Goal: Information Seeking & Learning: Check status

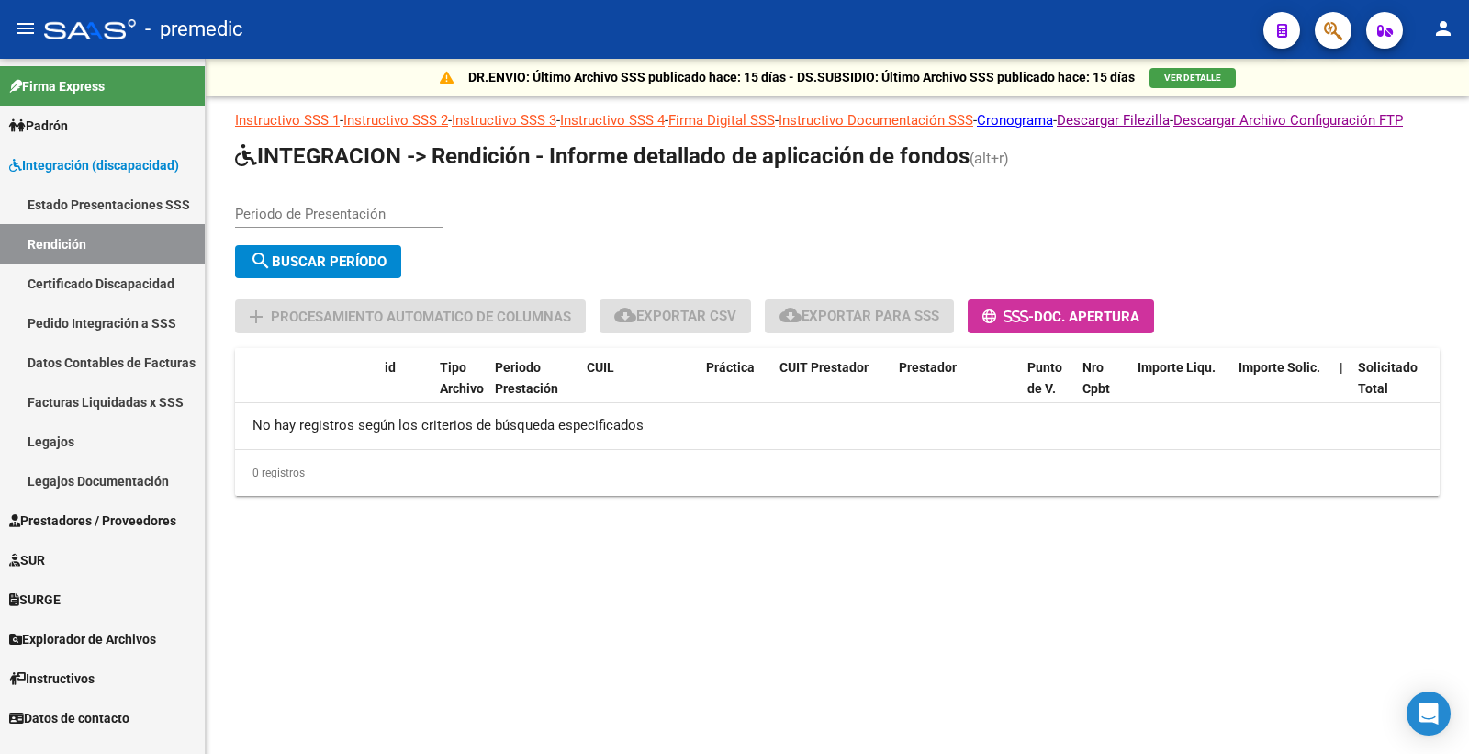
drag, startPoint x: 255, startPoint y: 227, endPoint x: 285, endPoint y: 213, distance: 32.4
click at [261, 224] on div "Periodo de Presentación" at bounding box center [338, 207] width 207 height 39
type input "202504"
click at [354, 245] on div "202504 Periodo de Presentación" at bounding box center [338, 216] width 207 height 57
click at [352, 270] on button "search Buscar Período" at bounding box center [318, 261] width 166 height 33
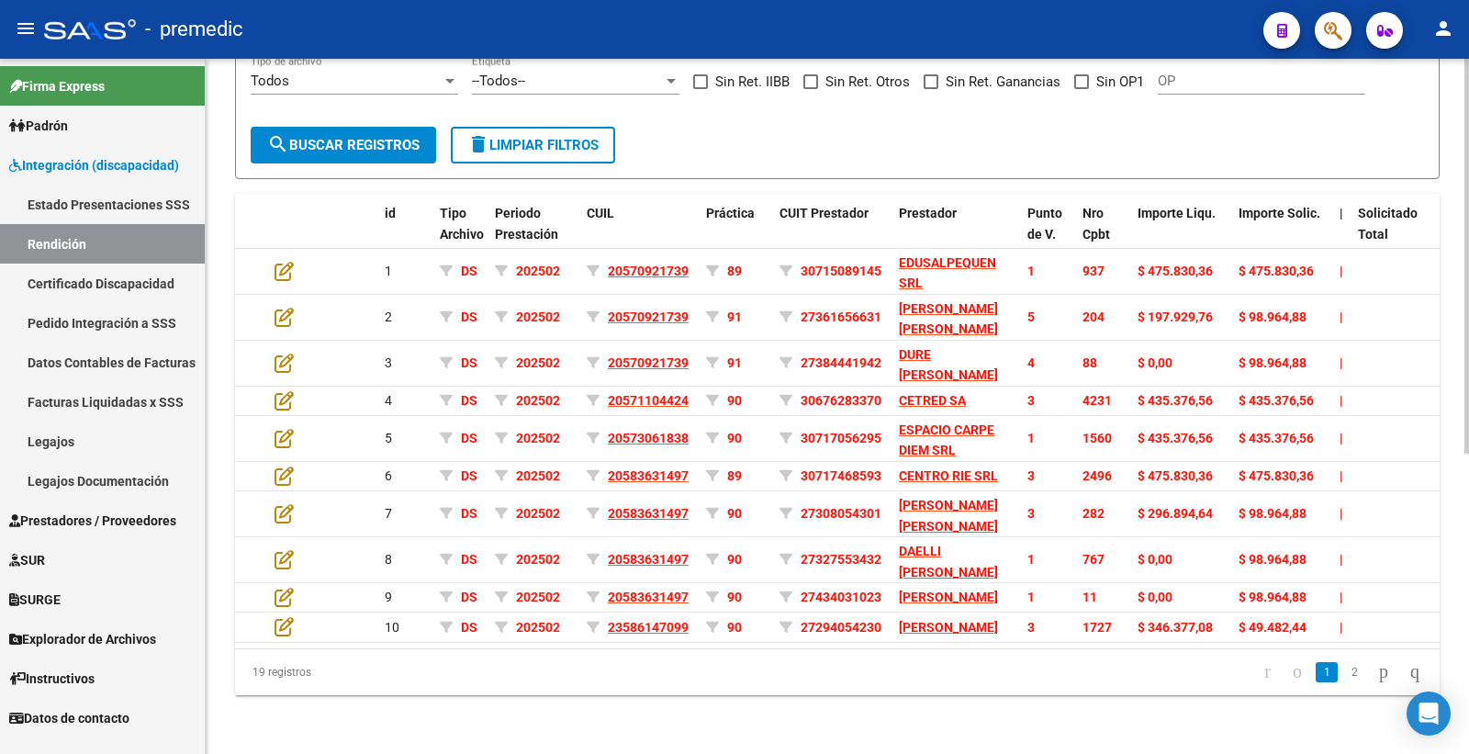
click at [874, 688] on datatable-pager "1 2" at bounding box center [956, 671] width 948 height 31
click at [1343, 670] on link "2" at bounding box center [1354, 672] width 22 height 20
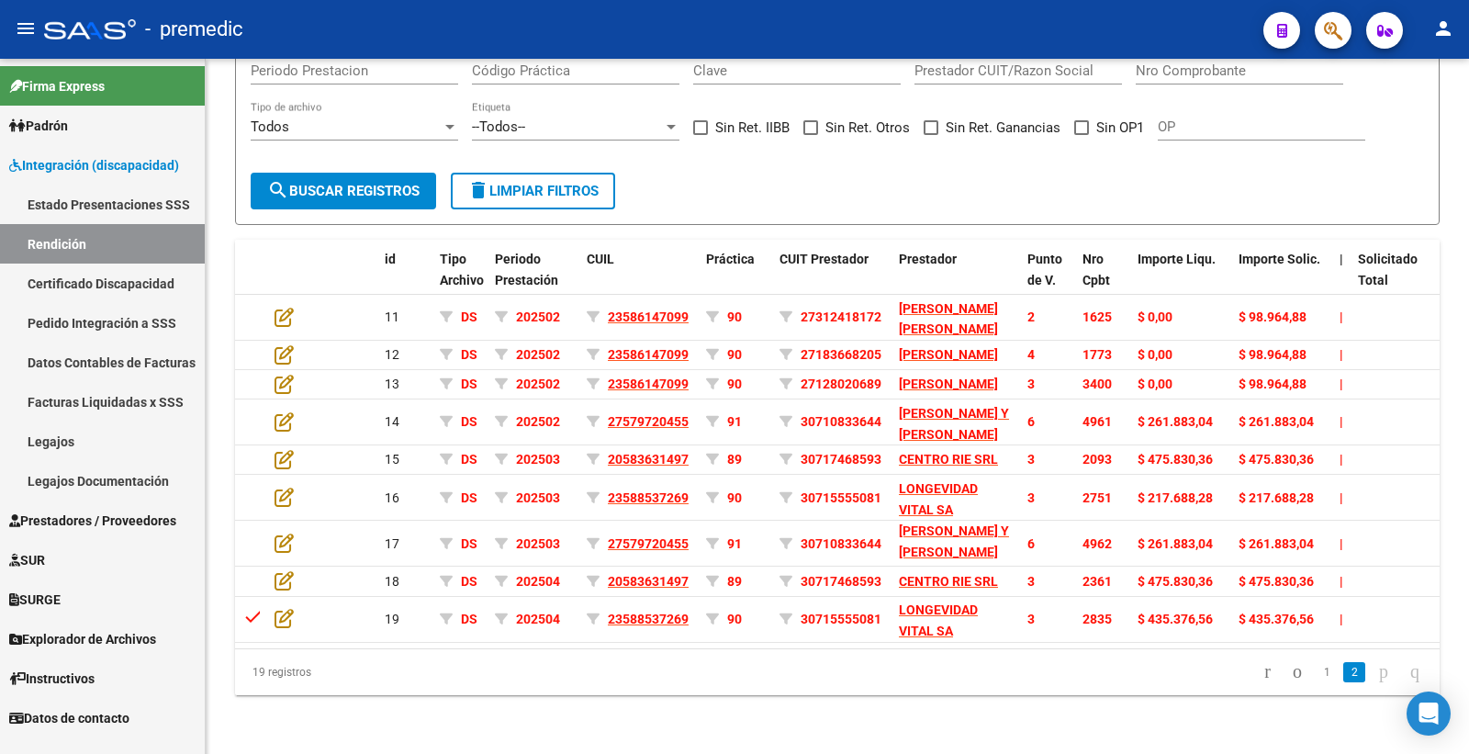
scroll to position [278, 0]
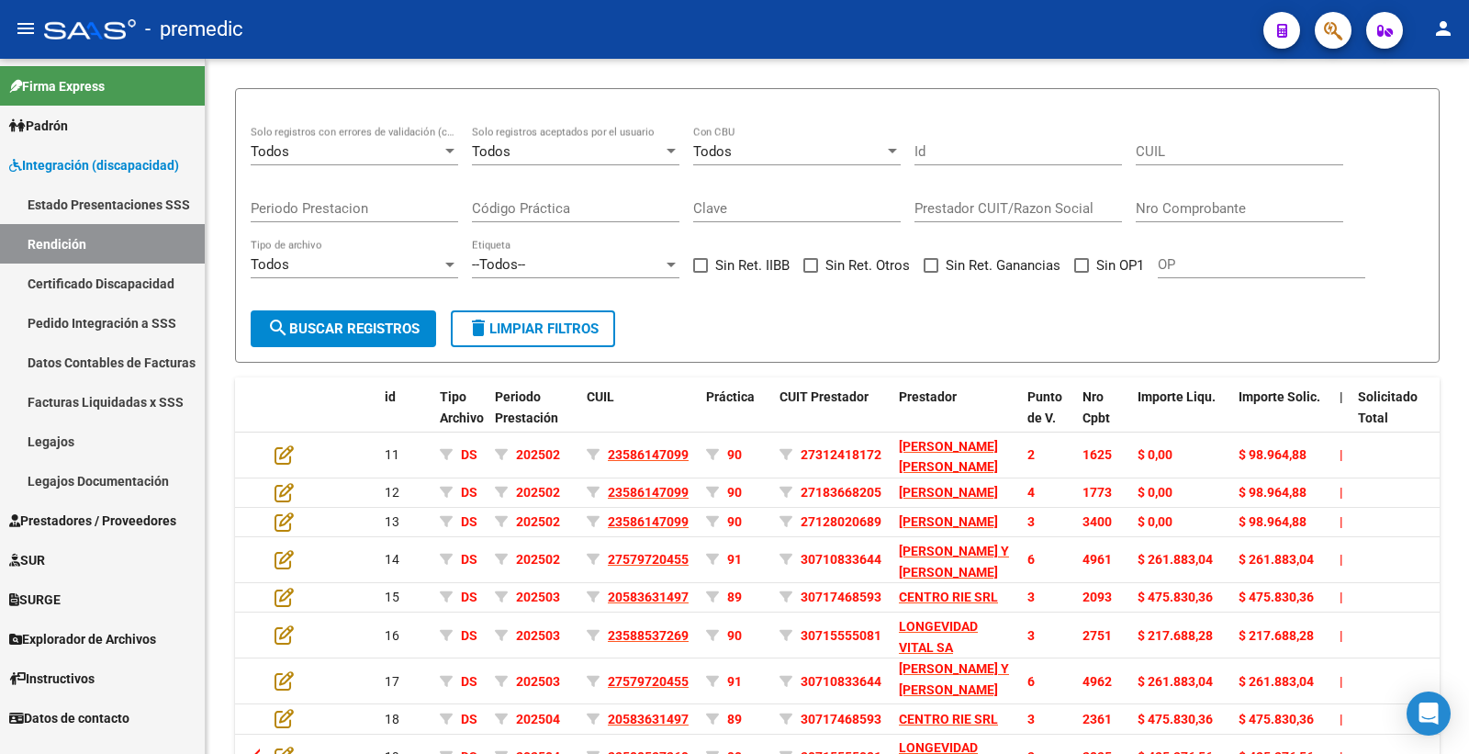
click at [34, 130] on span "Padrón" at bounding box center [38, 126] width 59 height 20
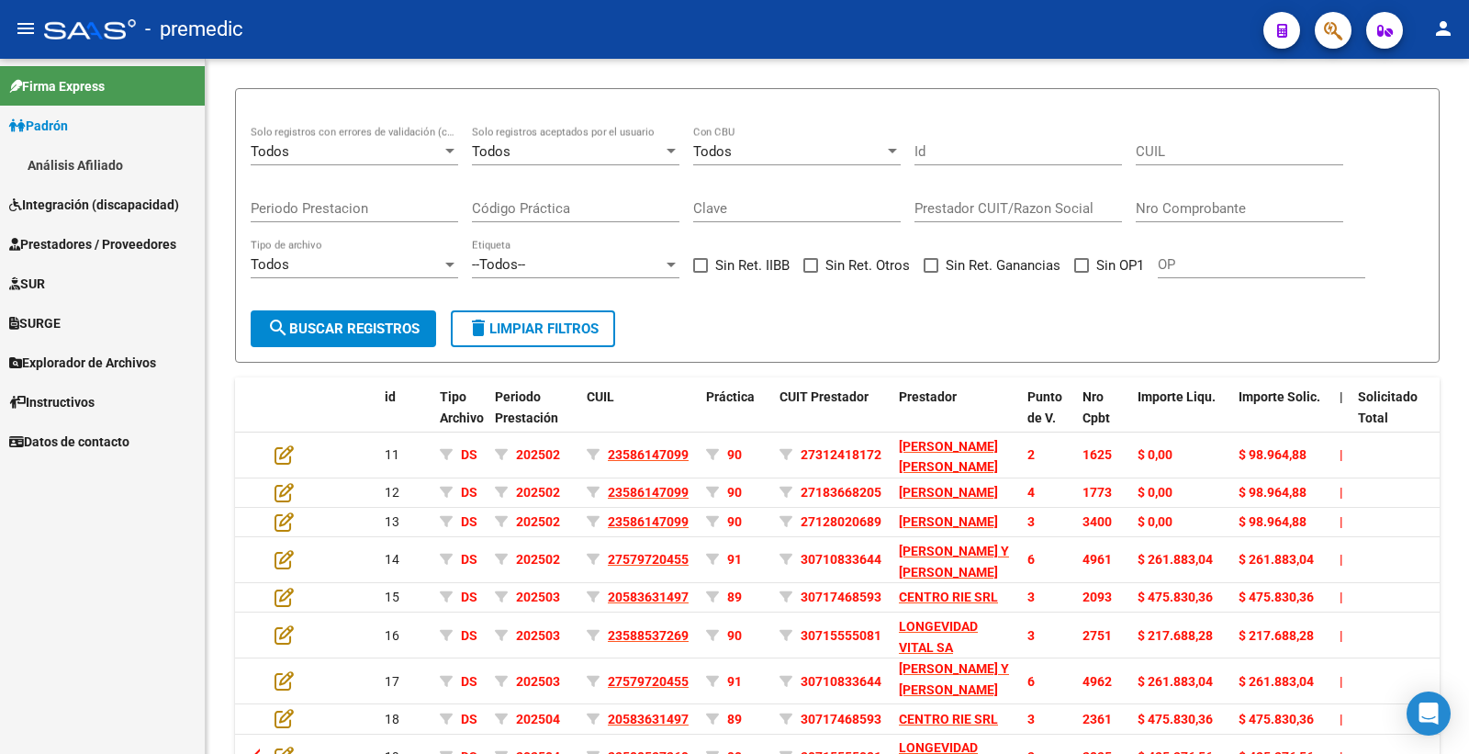
click at [74, 170] on link "Análisis Afiliado" at bounding box center [102, 164] width 205 height 39
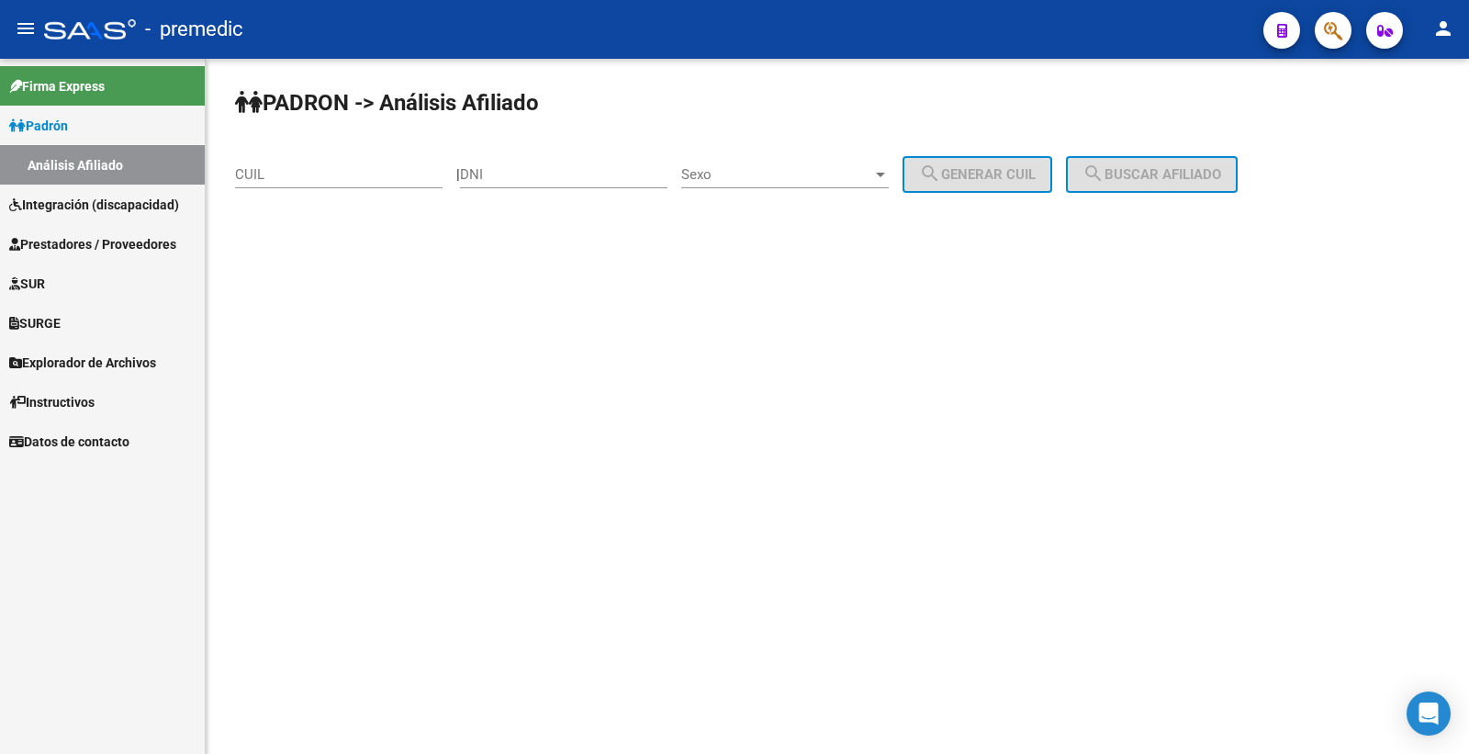
click at [524, 184] on div "DNI" at bounding box center [563, 168] width 207 height 39
type input "49189610"
click at [751, 157] on div "Sexo Sexo" at bounding box center [784, 168] width 207 height 39
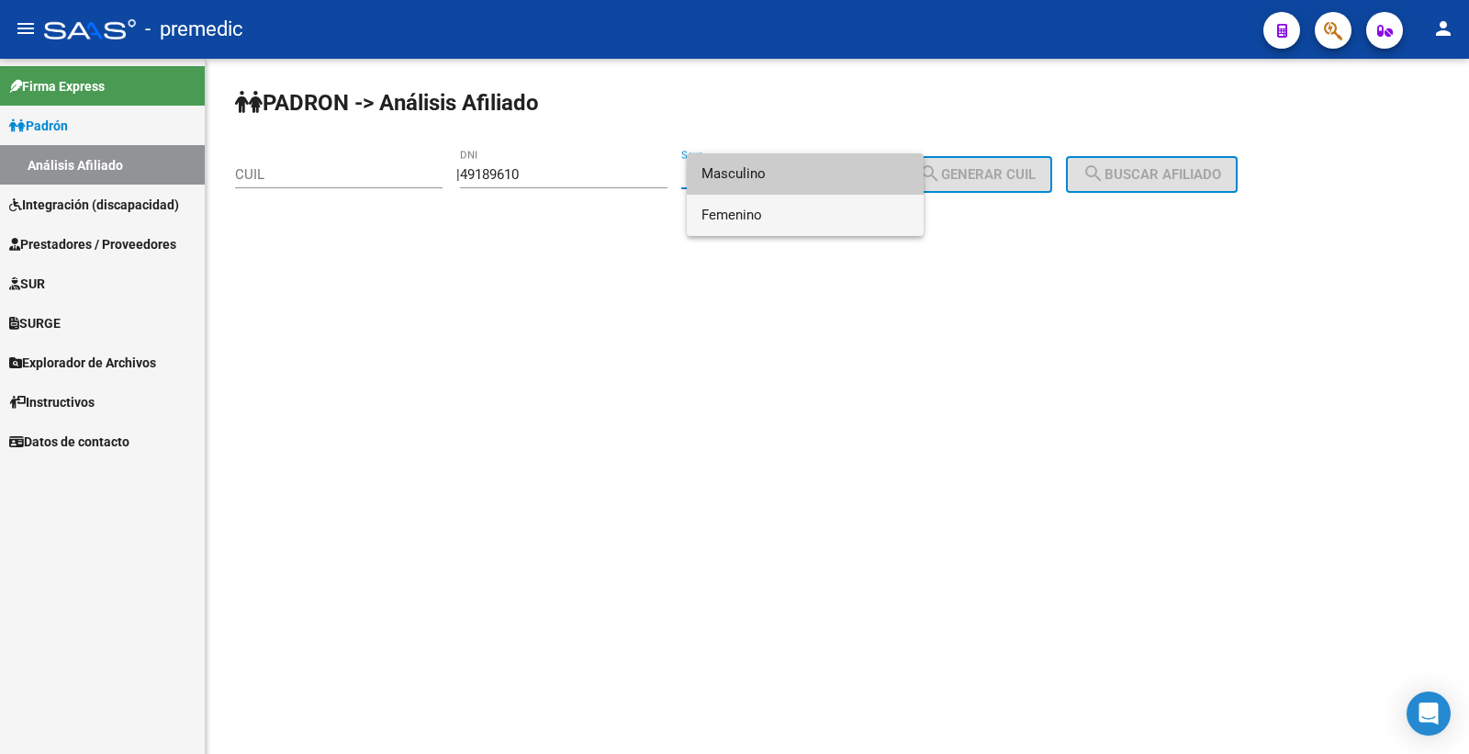
click at [817, 220] on span "Femenino" at bounding box center [804, 215] width 207 height 41
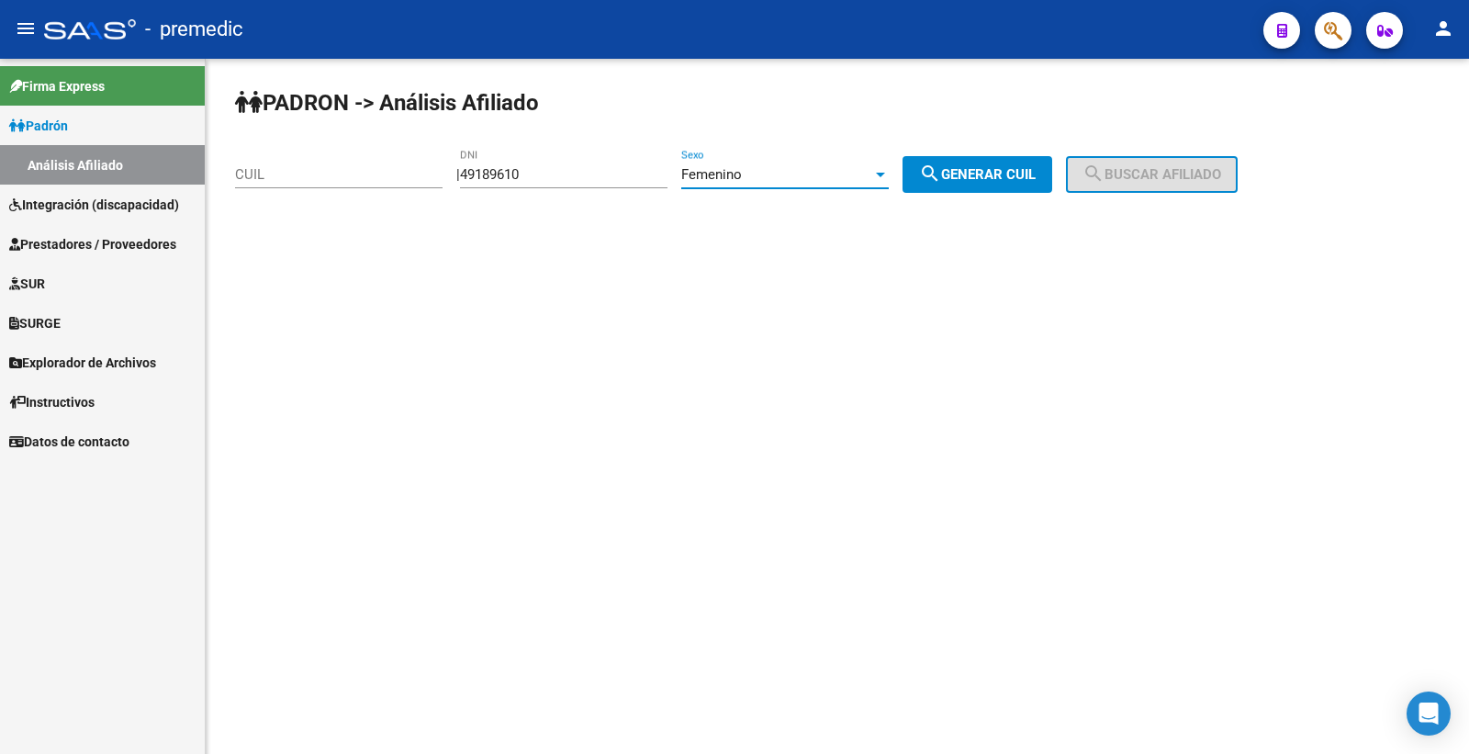
drag, startPoint x: 1046, startPoint y: 179, endPoint x: 1078, endPoint y: 177, distance: 31.3
click at [1035, 179] on span "search Generar CUIL" at bounding box center [977, 174] width 117 height 17
type input "27-49189610-3"
click at [1142, 167] on span "search Buscar afiliado" at bounding box center [1151, 174] width 139 height 17
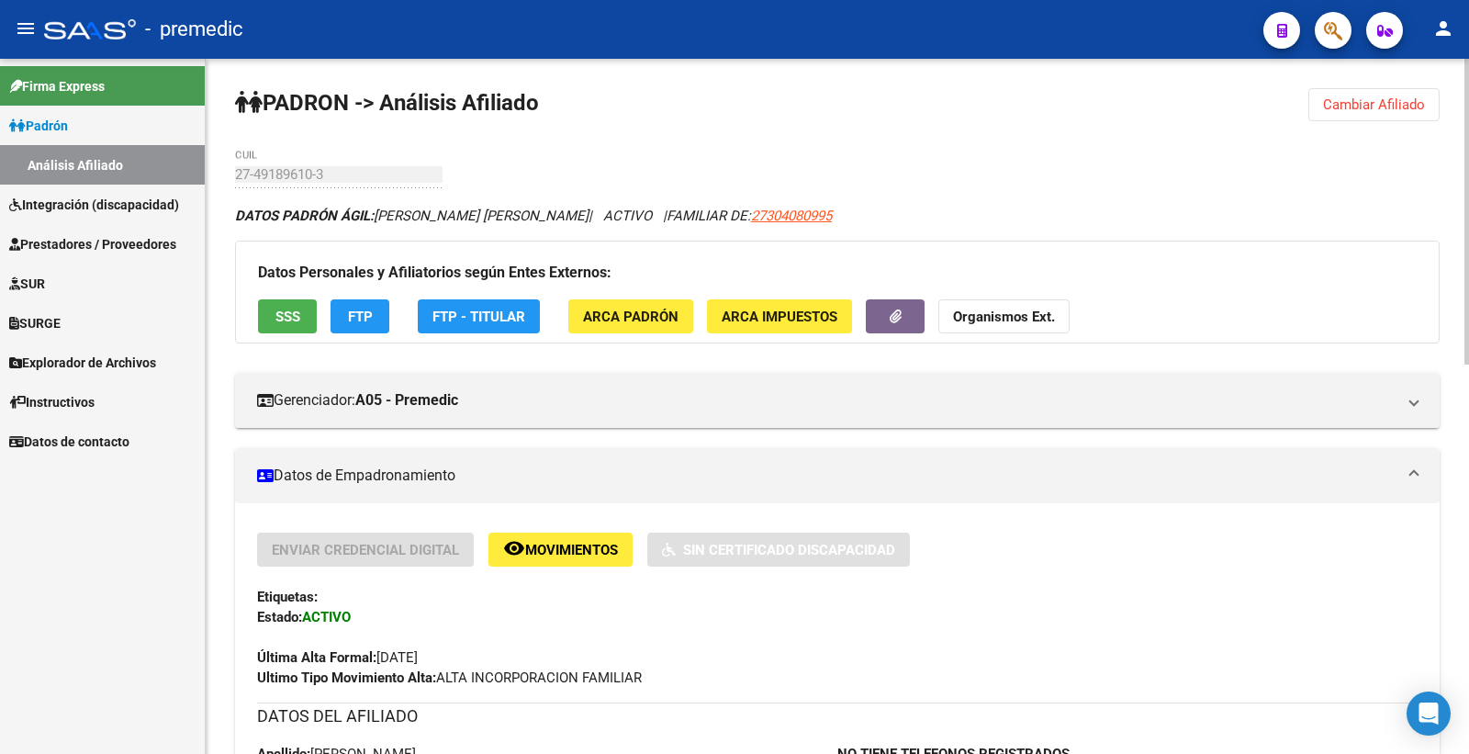
click at [375, 317] on button "FTP" at bounding box center [359, 316] width 59 height 34
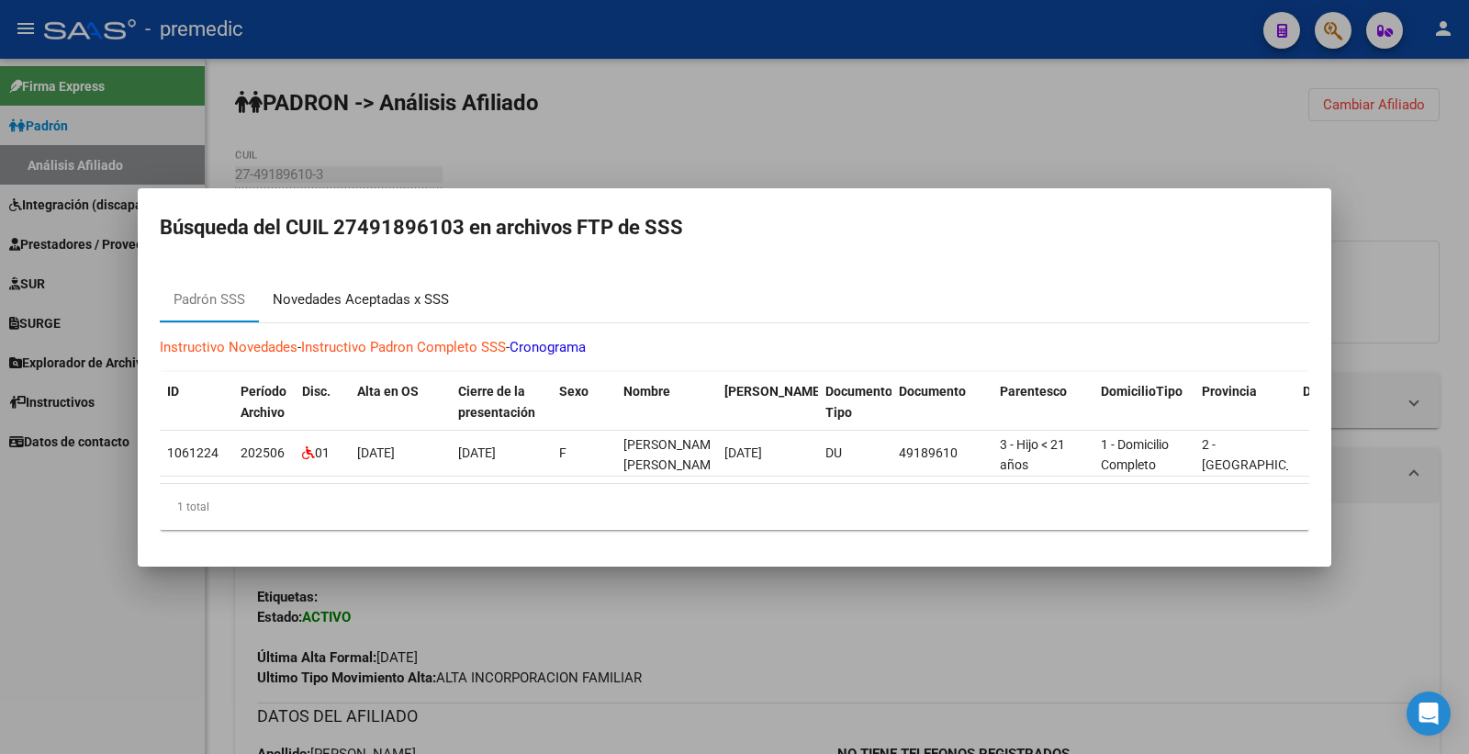
click at [397, 291] on div "Novedades Aceptadas x SSS" at bounding box center [361, 299] width 176 height 21
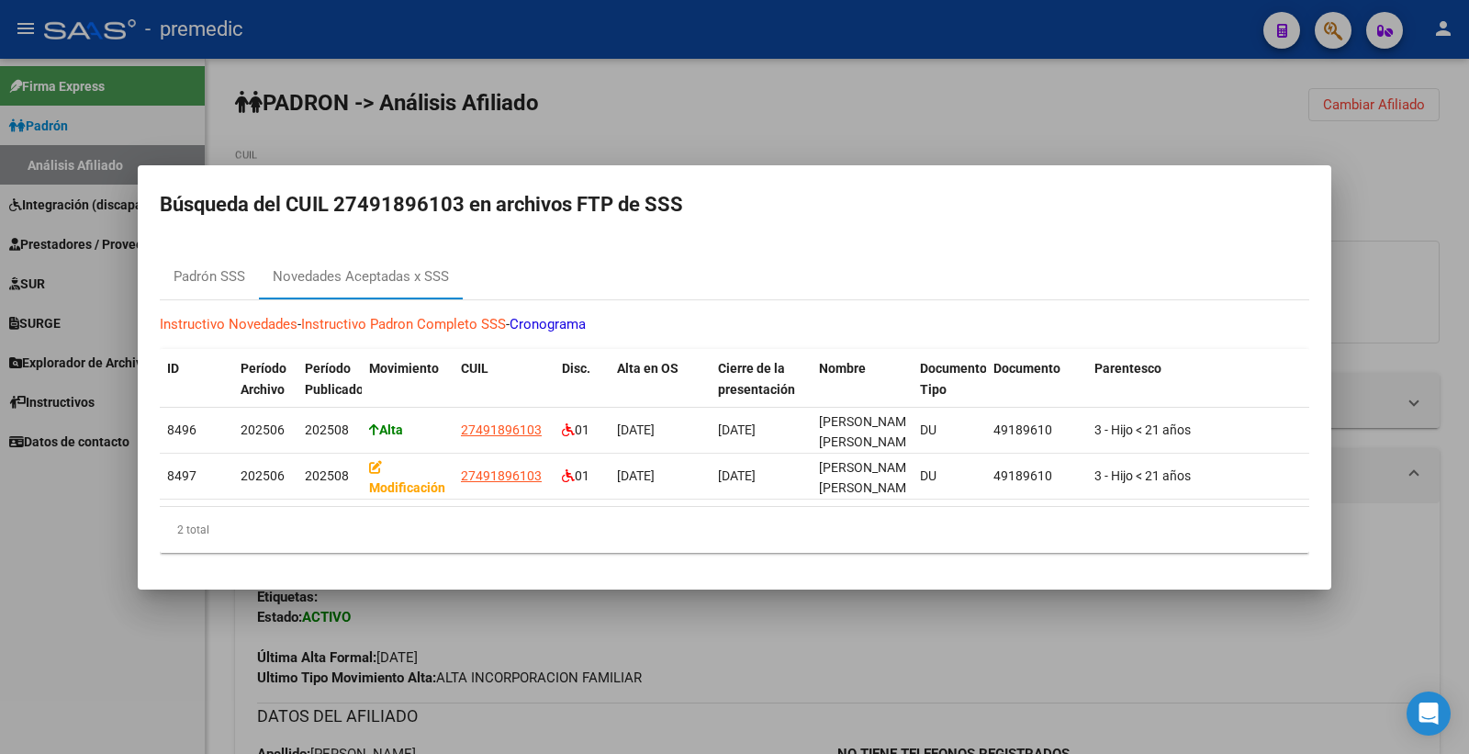
click at [1443, 194] on div at bounding box center [734, 377] width 1469 height 754
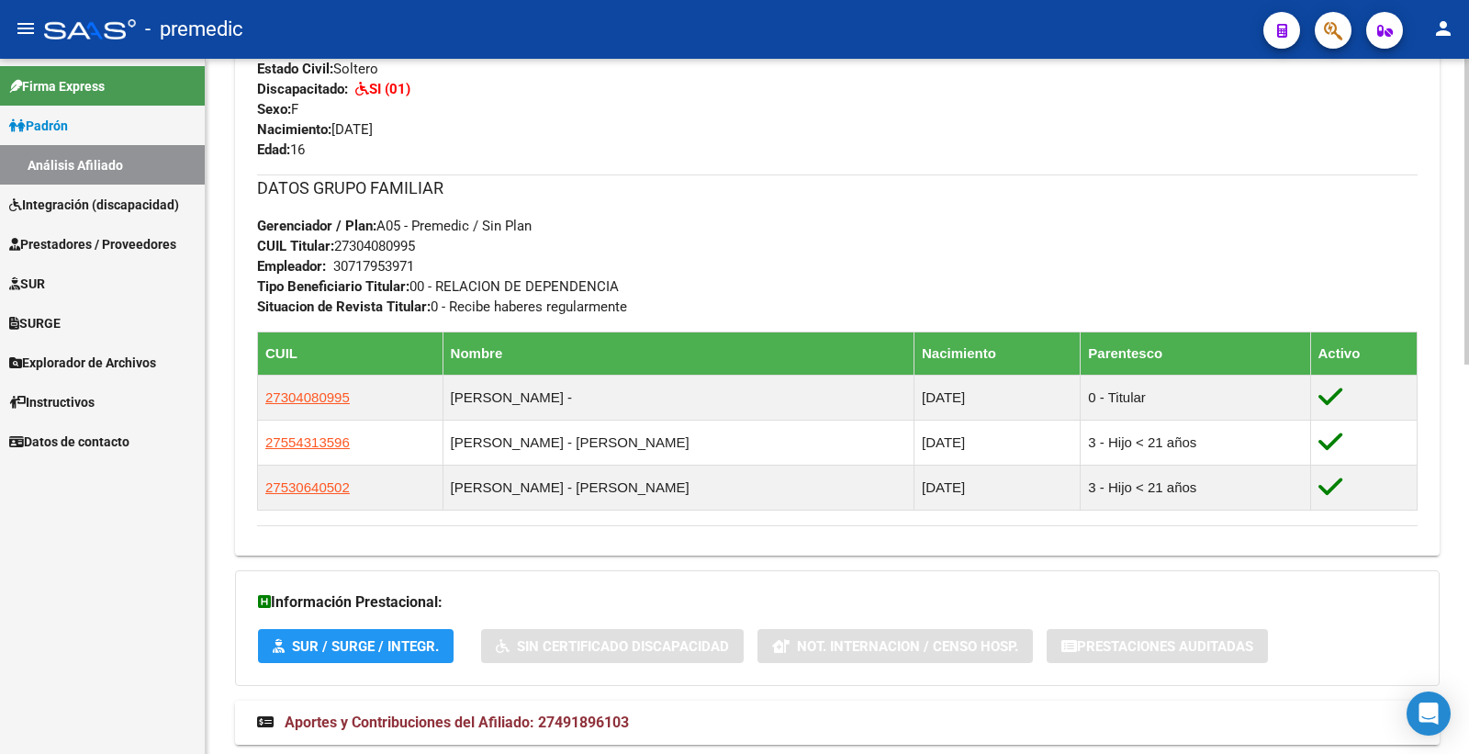
scroll to position [785, 0]
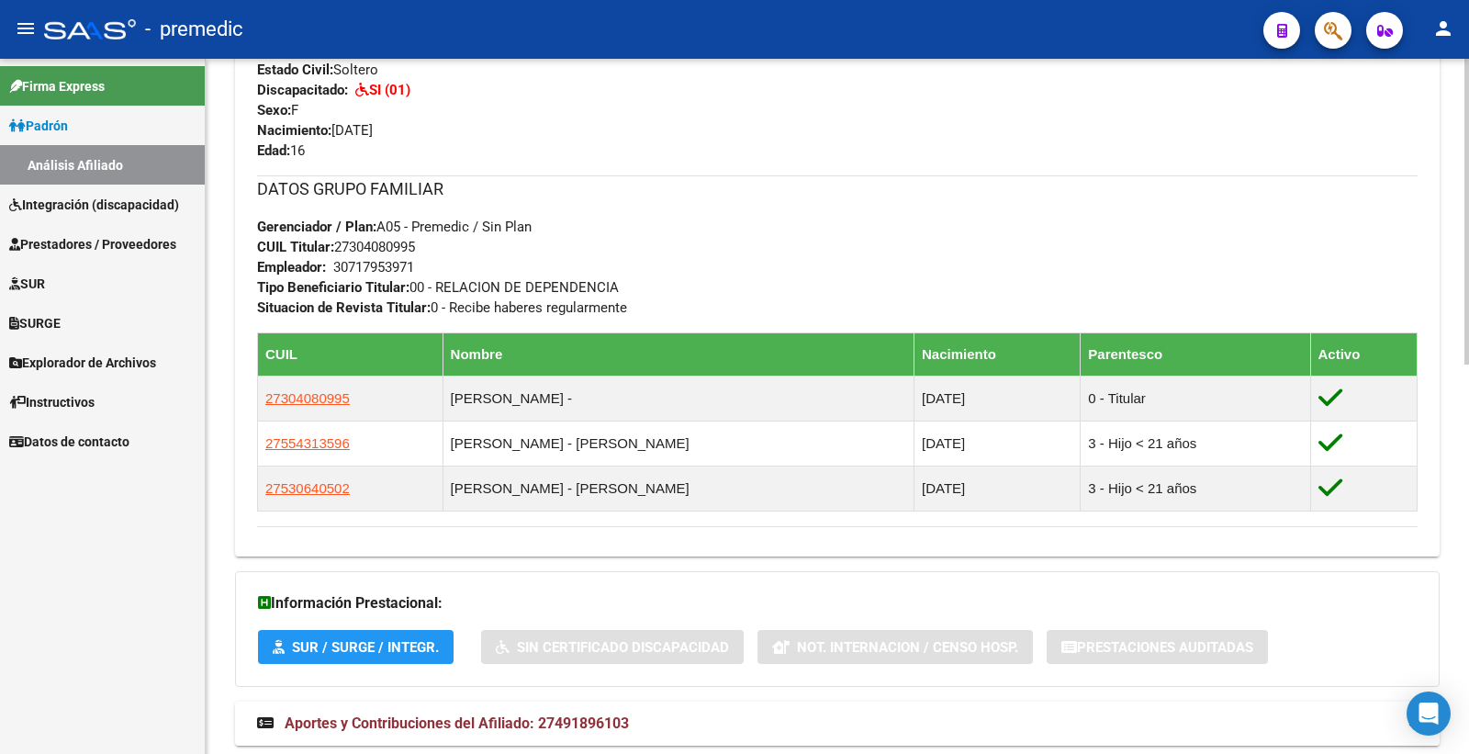
drag, startPoint x: 1239, startPoint y: 291, endPoint x: 1222, endPoint y: 292, distance: 17.5
click at [1231, 291] on div "DATOS GRUPO FAMILIAR Gerenciador / Plan: A05 - Premedic / Sin Plan CUIL Titular…" at bounding box center [837, 246] width 1160 height 142
